Goal: Task Accomplishment & Management: Use online tool/utility

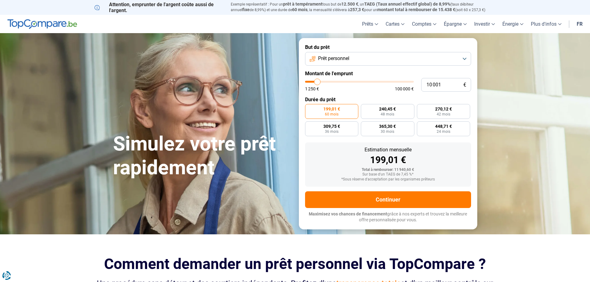
click at [373, 59] on button "Prêt personnel" at bounding box center [388, 59] width 166 height 14
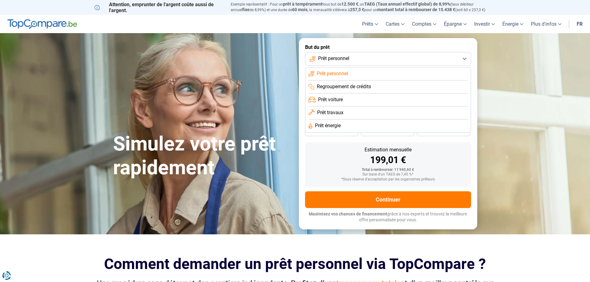
click at [355, 85] on span "Regroupement de crédits" at bounding box center [344, 86] width 54 height 7
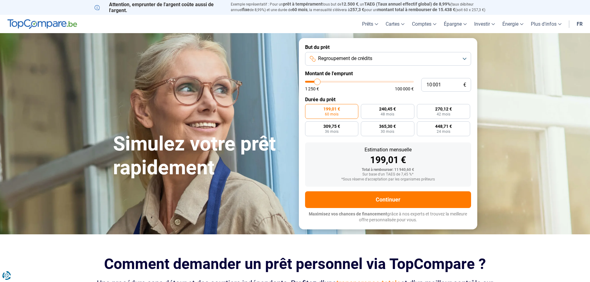
type input "50 250"
type input "50250"
click at [359, 82] on input "range" at bounding box center [359, 82] width 109 height 2
radio input "false"
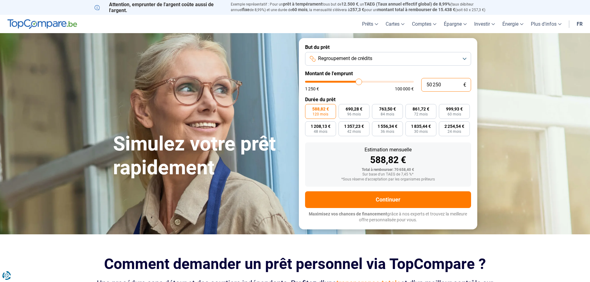
click at [442, 85] on input "50 250" at bounding box center [446, 85] width 50 height 14
type input "5"
type input "1250"
type input "50"
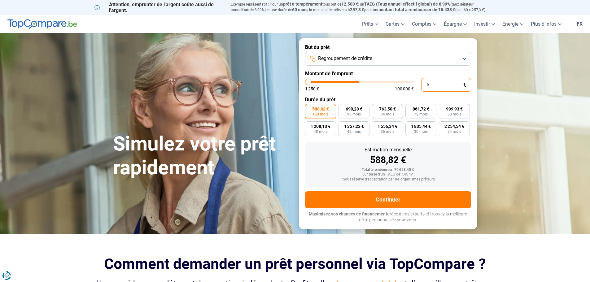
type input "1250"
type input "500"
type input "1250"
type input "5 000"
type input "5000"
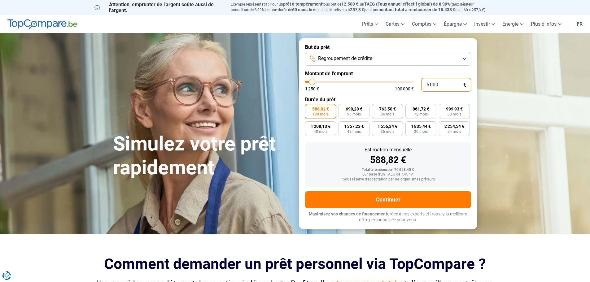
type input "50 000"
type input "50000"
